Goal: Task Accomplishment & Management: Manage account settings

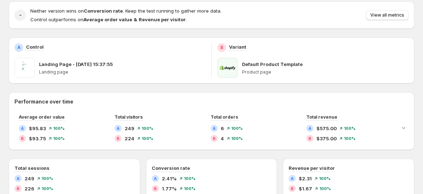
scroll to position [156, 0]
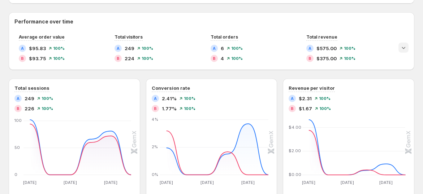
click at [407, 46] on icon "Expand chart" at bounding box center [403, 47] width 7 height 7
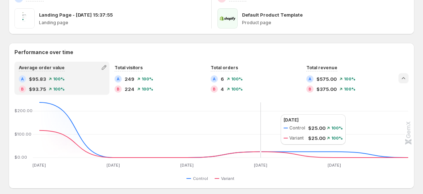
scroll to position [160, 0]
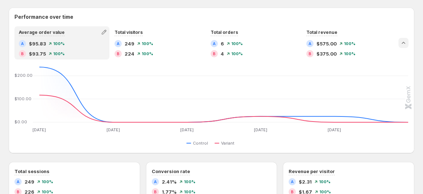
click at [407, 42] on icon "Collapse chart" at bounding box center [403, 42] width 7 height 7
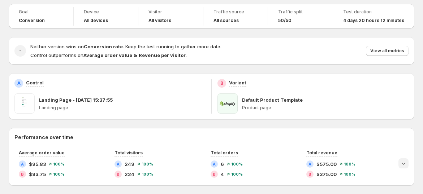
scroll to position [0, 0]
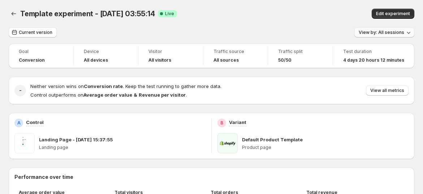
click at [391, 33] on span "View by: All sessions" at bounding box center [382, 33] width 46 height 6
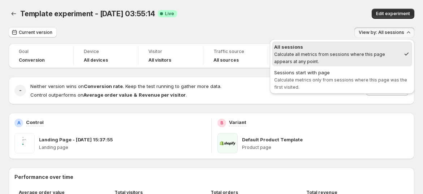
click at [331, 24] on div "Template experiment - [DATE] 03:55:14. This page is ready Template experiment -…" at bounding box center [212, 13] width 406 height 27
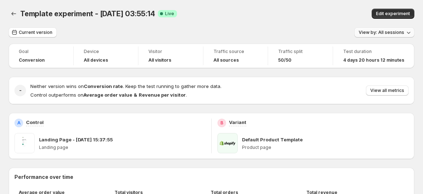
click at [399, 35] on span "View by: All sessions" at bounding box center [382, 33] width 46 height 6
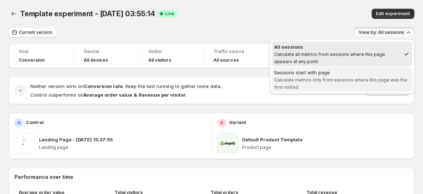
click at [352, 75] on span "Sessions start with page Calculate metrics only from sessions where this page w…" at bounding box center [342, 80] width 136 height 22
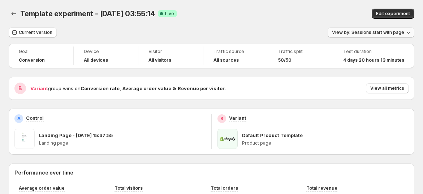
click at [391, 34] on span "View by: Sessions start with page" at bounding box center [368, 33] width 72 height 6
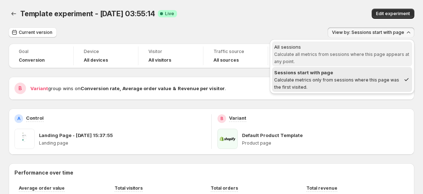
click at [346, 56] on span "Calculate all metrics from sessions where this page appears at any point." at bounding box center [341, 58] width 135 height 13
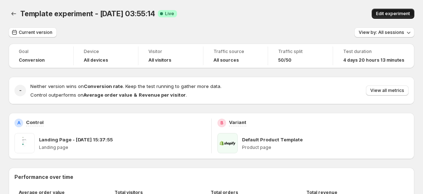
click at [399, 17] on button "Edit experiment" at bounding box center [393, 14] width 43 height 10
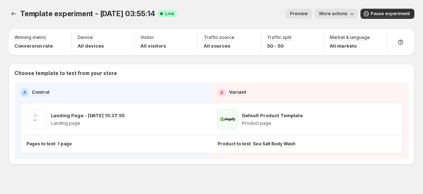
click at [343, 13] on span "More actions" at bounding box center [333, 14] width 28 height 6
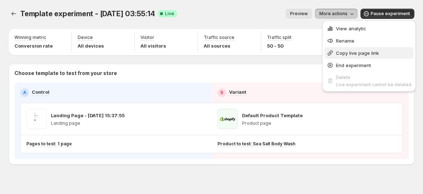
click at [355, 53] on span "Copy live page link" at bounding box center [357, 53] width 43 height 6
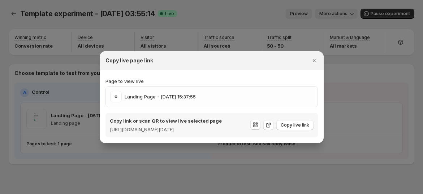
drag, startPoint x: 299, startPoint y: 124, endPoint x: 291, endPoint y: 103, distance: 22.4
click at [299, 124] on span "Copy live link" at bounding box center [295, 125] width 29 height 6
click at [34, 8] on div at bounding box center [211, 97] width 423 height 194
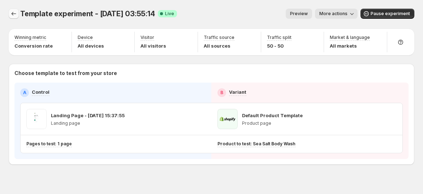
click at [12, 16] on icon "Experiments" at bounding box center [13, 13] width 7 height 7
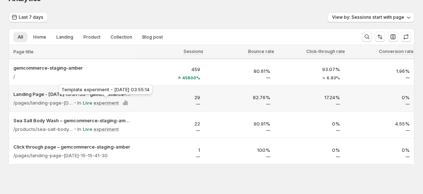
scroll to position [23, 0]
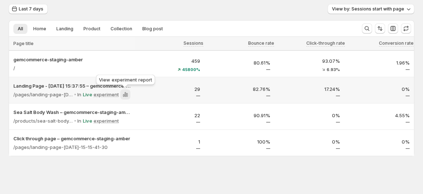
click at [125, 93] on icon at bounding box center [125, 94] width 7 height 7
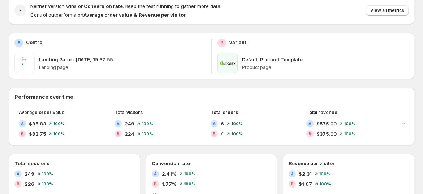
scroll to position [120, 0]
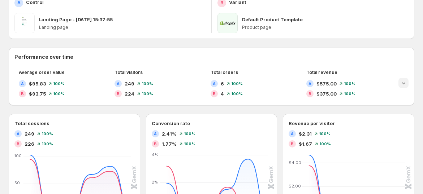
click at [407, 83] on icon "Expand chart" at bounding box center [403, 82] width 7 height 7
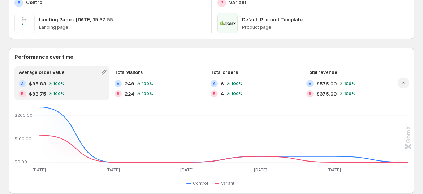
click at [407, 84] on icon "Collapse chart" at bounding box center [403, 82] width 7 height 7
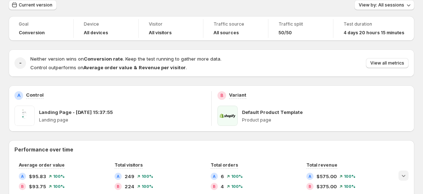
scroll to position [40, 0]
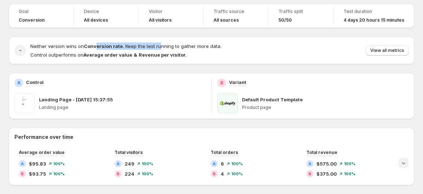
drag, startPoint x: 96, startPoint y: 49, endPoint x: 159, endPoint y: 49, distance: 63.2
click at [159, 49] on span "Neither version wins on Conversion rate . Keep the test running to gather more …" at bounding box center [125, 46] width 191 height 6
click at [172, 49] on h4 "Neither version wins on Conversion rate . Keep the test running to gather more …" at bounding box center [125, 46] width 191 height 7
drag, startPoint x: 206, startPoint y: 48, endPoint x: 175, endPoint y: 48, distance: 31.1
click at [173, 48] on span "Neither version wins on Conversion rate . Keep the test running to gather more …" at bounding box center [125, 46] width 191 height 6
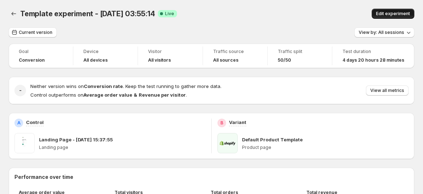
click at [409, 13] on span "Edit experiment" at bounding box center [393, 14] width 34 height 6
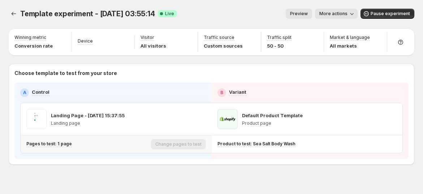
click at [59, 147] on div "Pages to test: 1 page" at bounding box center [87, 144] width 122 height 12
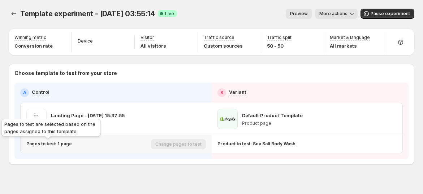
click at [62, 145] on p "Pages to test: 1 page" at bounding box center [49, 144] width 46 height 6
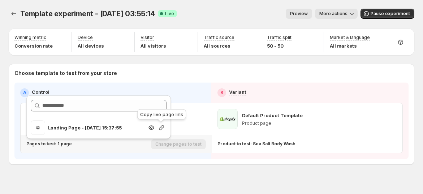
click at [161, 130] on icon "button" at bounding box center [161, 127] width 7 height 7
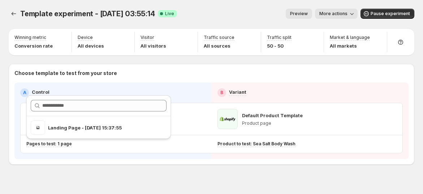
drag, startPoint x: 266, startPoint y: 66, endPoint x: 321, endPoint y: 28, distance: 66.9
click at [267, 66] on div "Choose template to test from your store A Control B Variant Landing Page - Jul …" at bounding box center [212, 114] width 406 height 101
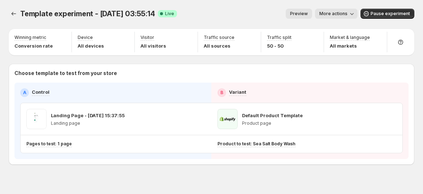
click at [329, 16] on span "More actions" at bounding box center [333, 14] width 28 height 6
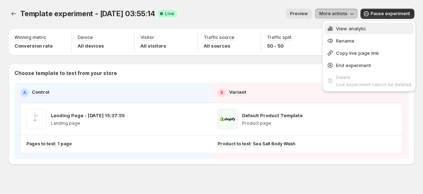
click at [337, 28] on span "View analytic" at bounding box center [351, 29] width 30 height 6
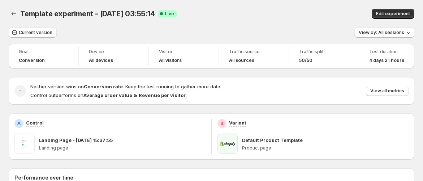
click at [234, 23] on div "Template experiment - [DATE] 03:55:14. This page is ready Template experiment -…" at bounding box center [212, 13] width 406 height 27
